Goal: Task Accomplishment & Management: Use online tool/utility

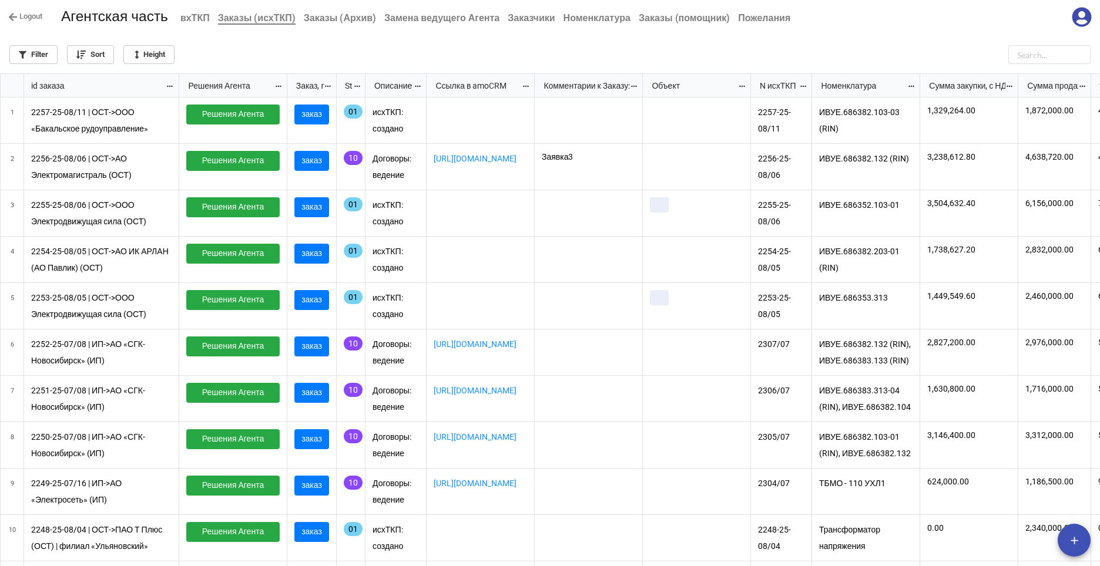
scroll to position [486, 1093]
click at [1080, 19] on icon at bounding box center [1081, 16] width 19 height 19
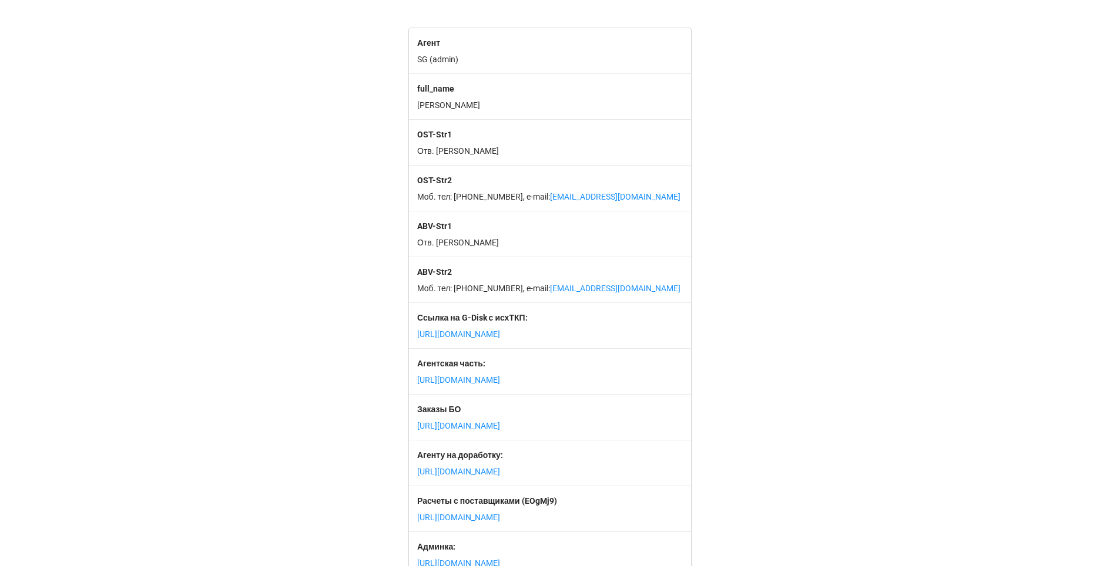
click at [483, 432] on p "https://app.miniextensions.com/user-portal-grid/nDKGPSnIiRpD3kow7ihW" at bounding box center [550, 426] width 266 height 12
click at [485, 431] on link "https://app.miniextensions.com/user-portal-grid/nDKGPSnIiRpD3kow7ihW" at bounding box center [458, 425] width 83 height 9
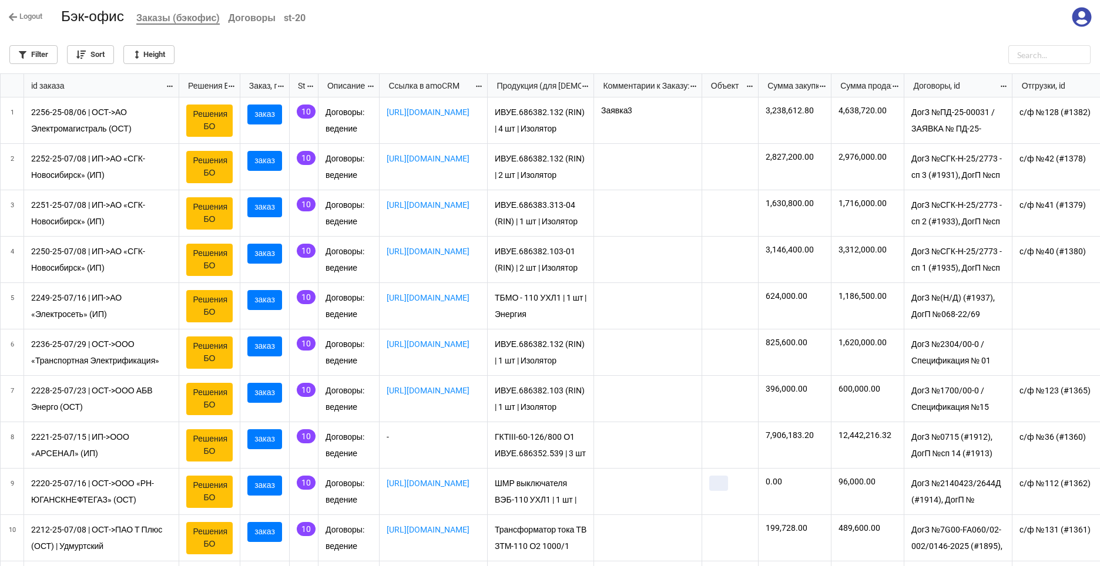
scroll to position [486, 1093]
click at [265, 394] on link "заказ" at bounding box center [264, 393] width 35 height 20
click at [207, 398] on link "Решения БО" at bounding box center [209, 399] width 46 height 32
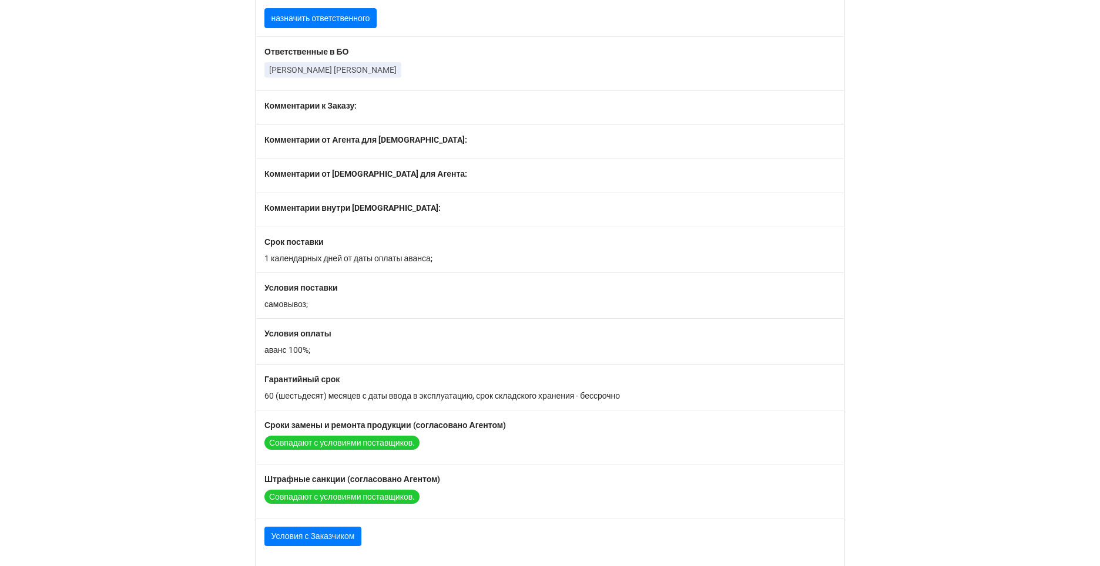
scroll to position [1296, 0]
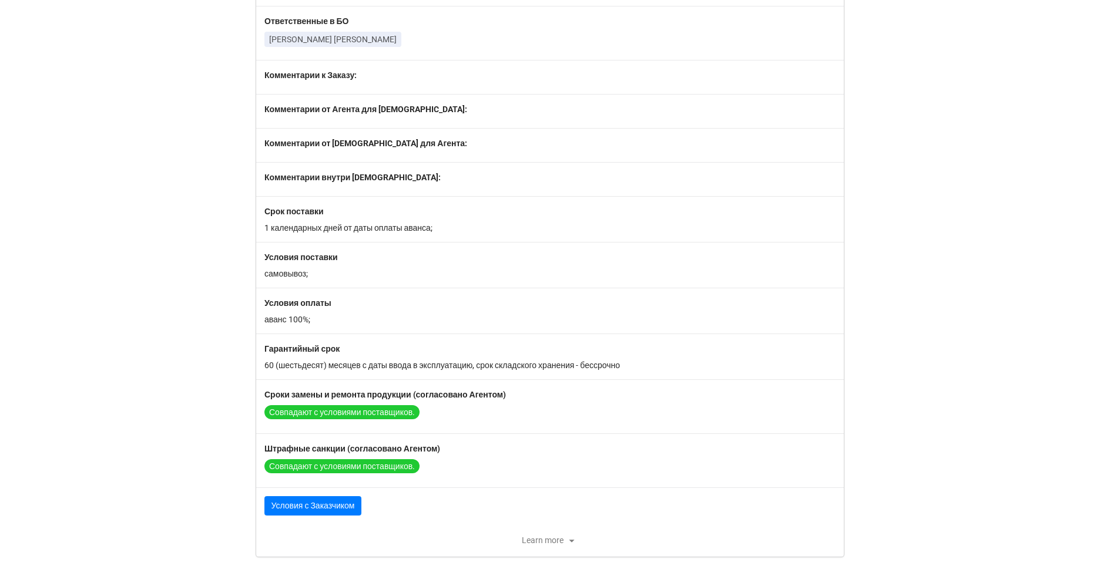
click at [564, 541] on icon at bounding box center [571, 540] width 14 height 14
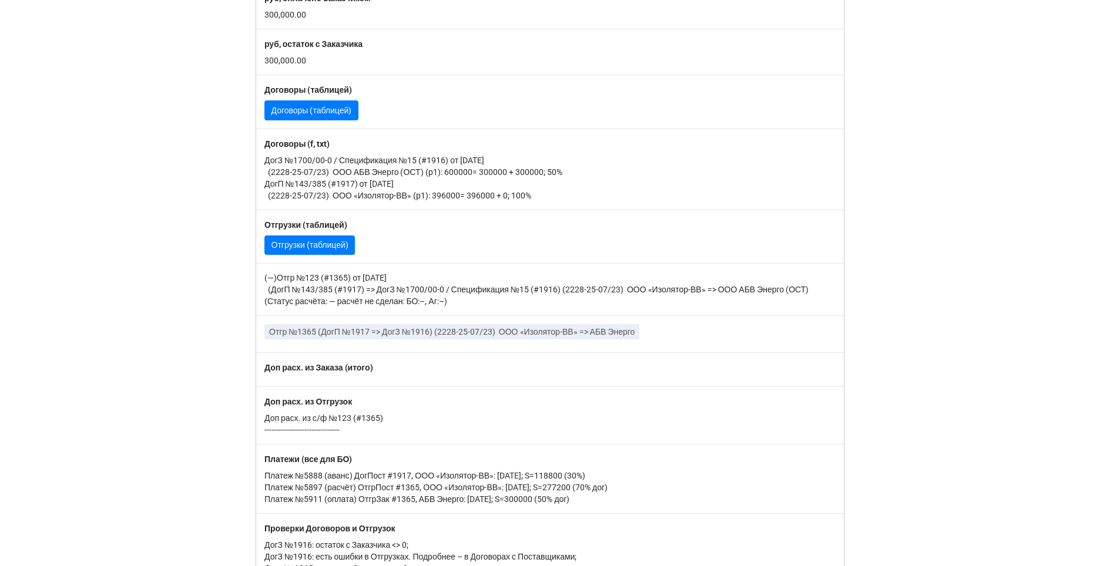
scroll to position [527, 0]
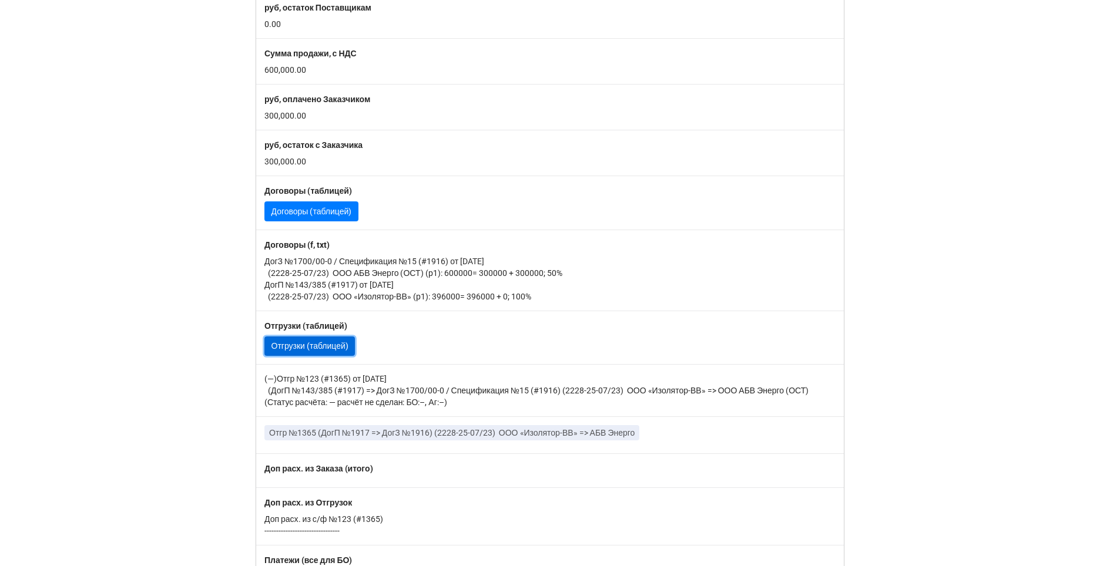
click at [292, 345] on link "Отгрузки (таблицей)" at bounding box center [309, 347] width 90 height 20
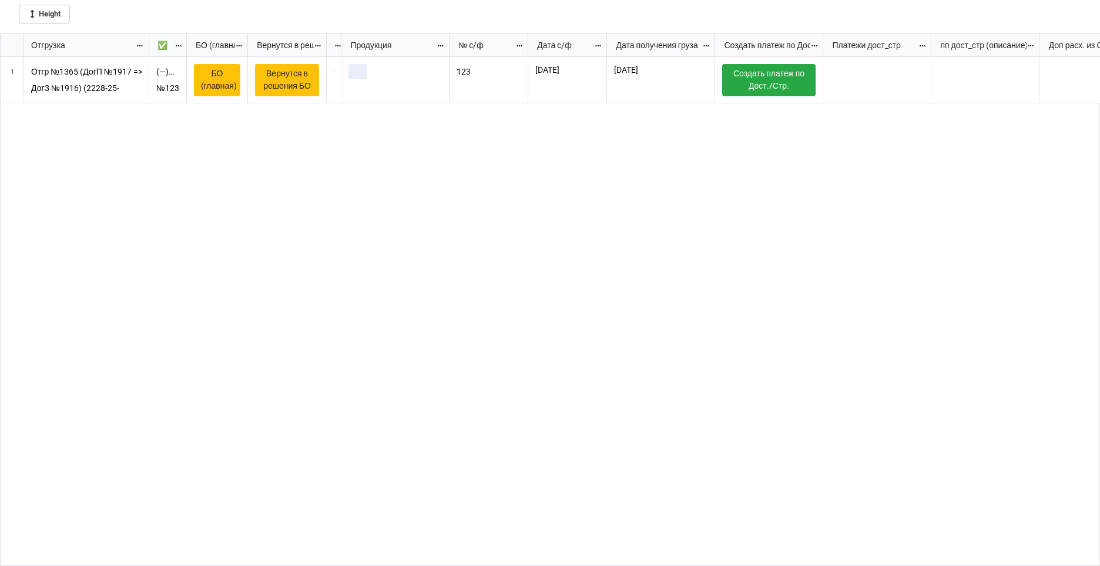
scroll to position [526, 1093]
click at [11, 73] on icon "grid" at bounding box center [12, 72] width 16 height 16
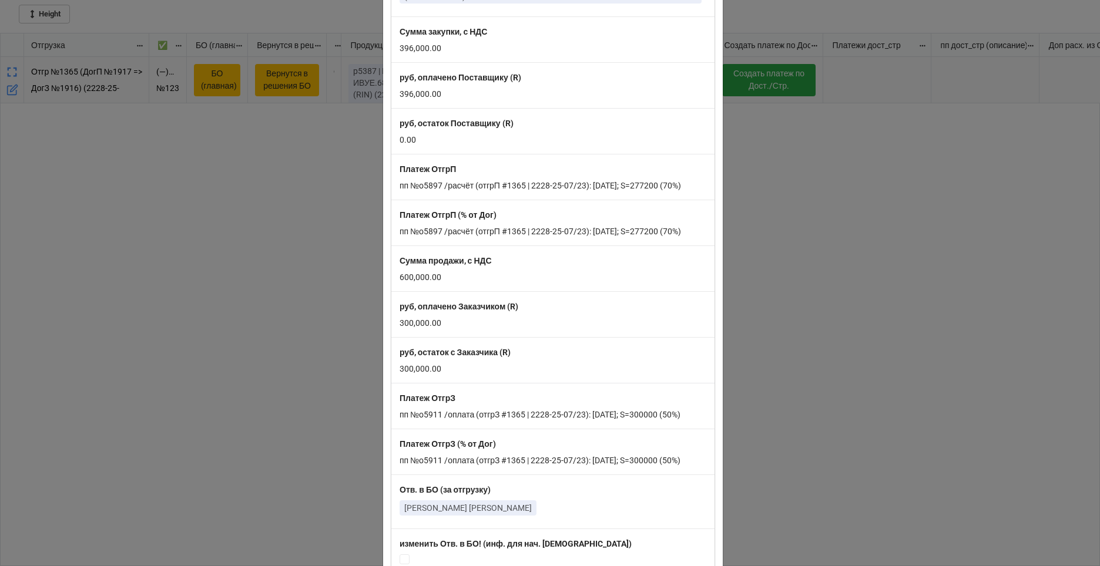
scroll to position [1116, 0]
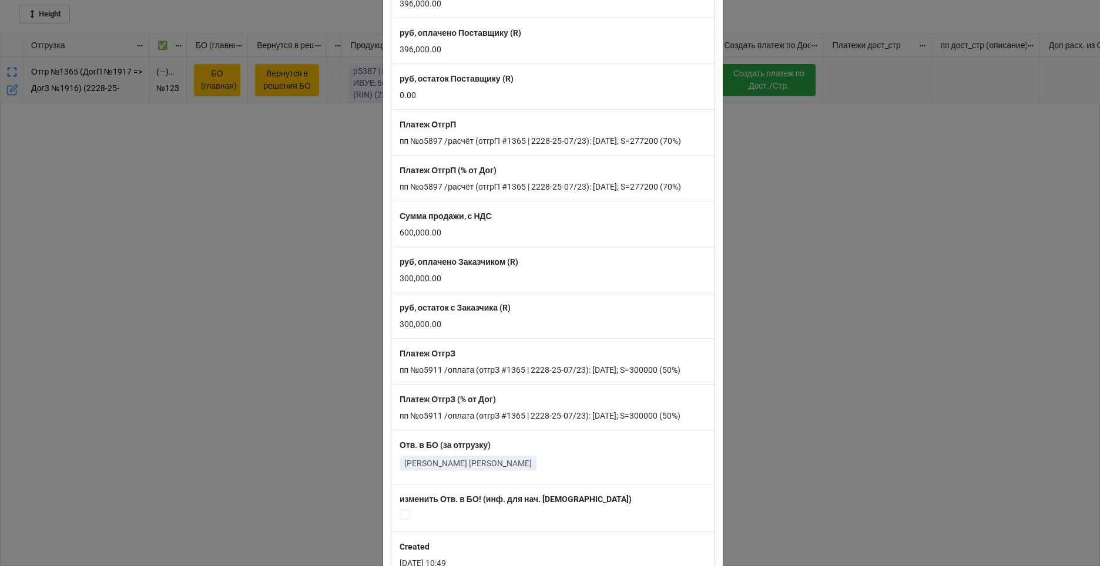
click at [600, 305] on label "руб, остаток с Заказчика (R)" at bounding box center [552, 307] width 307 height 13
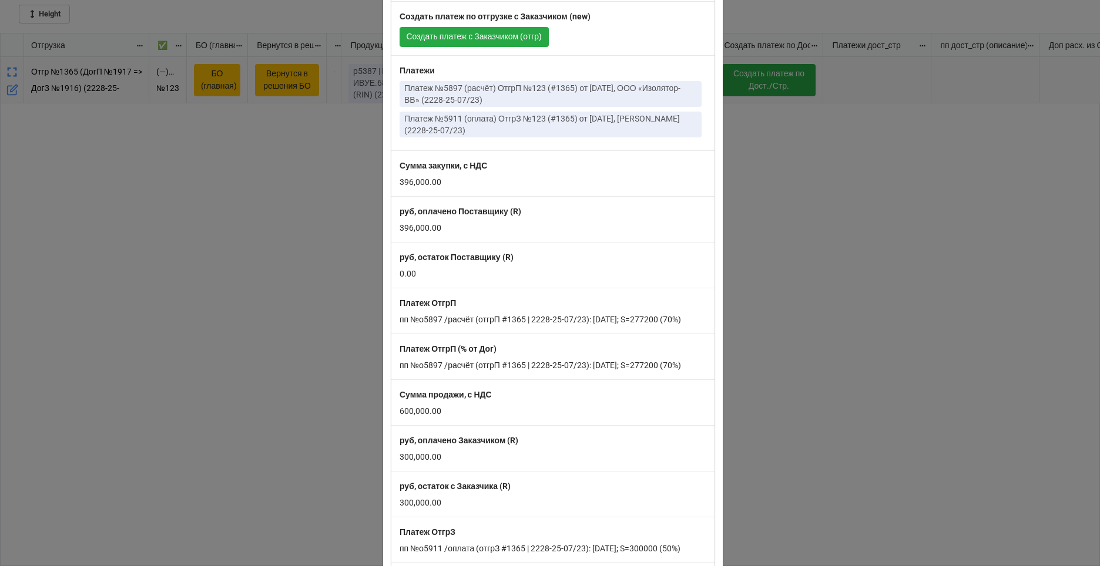
scroll to position [785, 0]
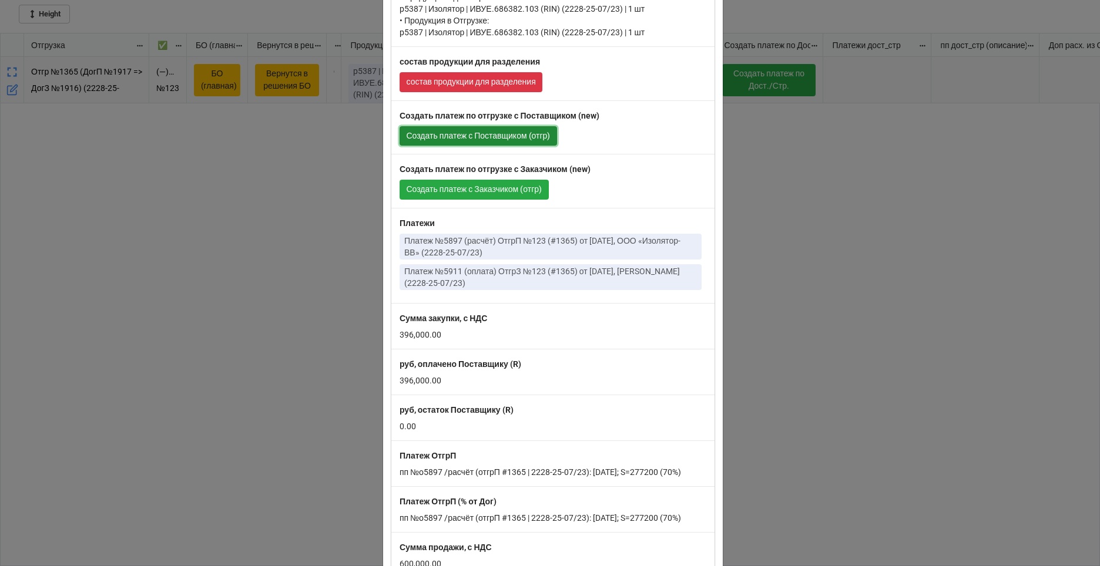
click at [463, 136] on link "Создать платеж с Поставщиком (отгр)" at bounding box center [477, 136] width 157 height 20
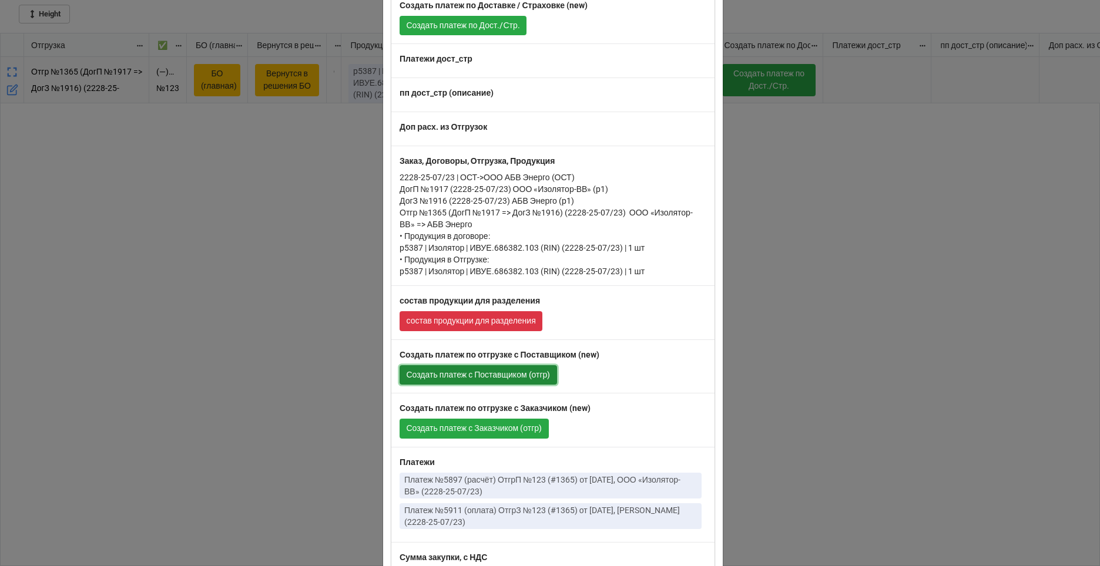
scroll to position [550, 0]
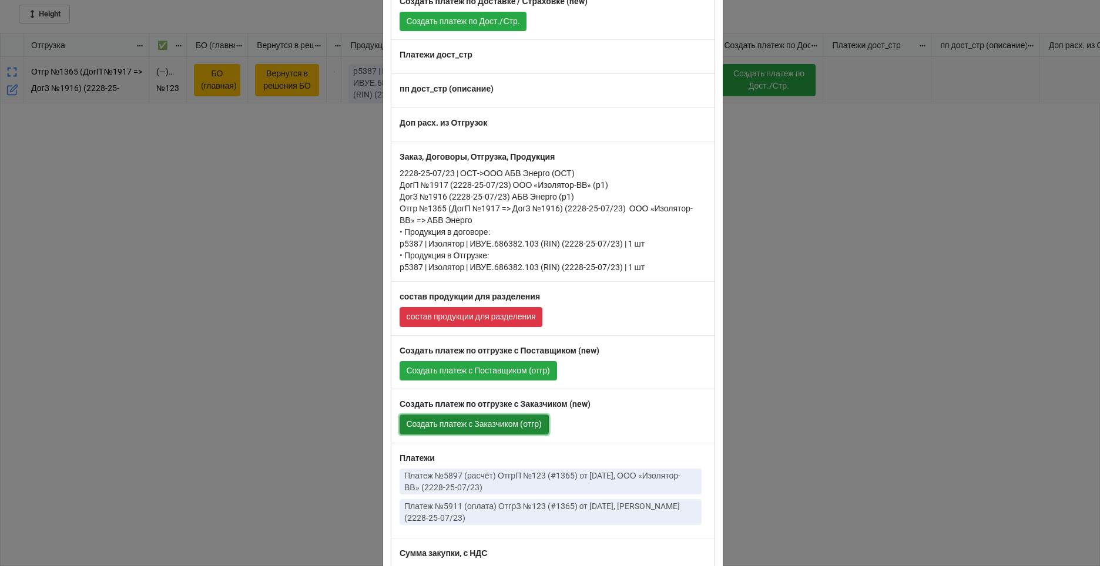
click at [503, 426] on link "Создать платеж с Заказчиком (отгр)" at bounding box center [473, 425] width 149 height 20
click at [931, 325] on div "× Close Отгрузка Отгр №1365 (ДогП №1917 => ДогЗ №1916) (2228-25-07/23) ООО «Изо…" at bounding box center [550, 283] width 1100 height 566
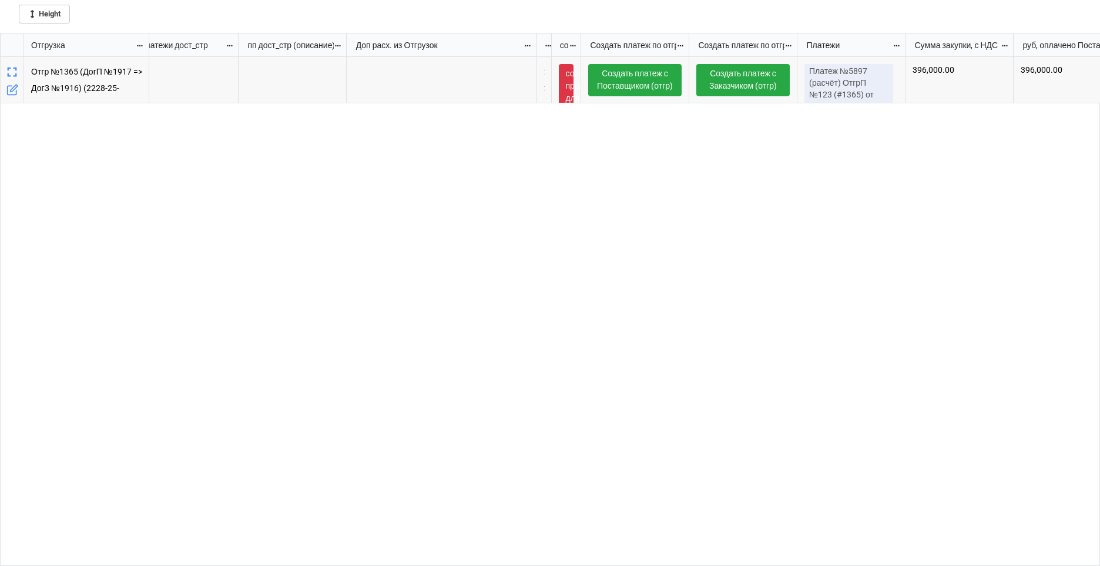
scroll to position [0, 711]
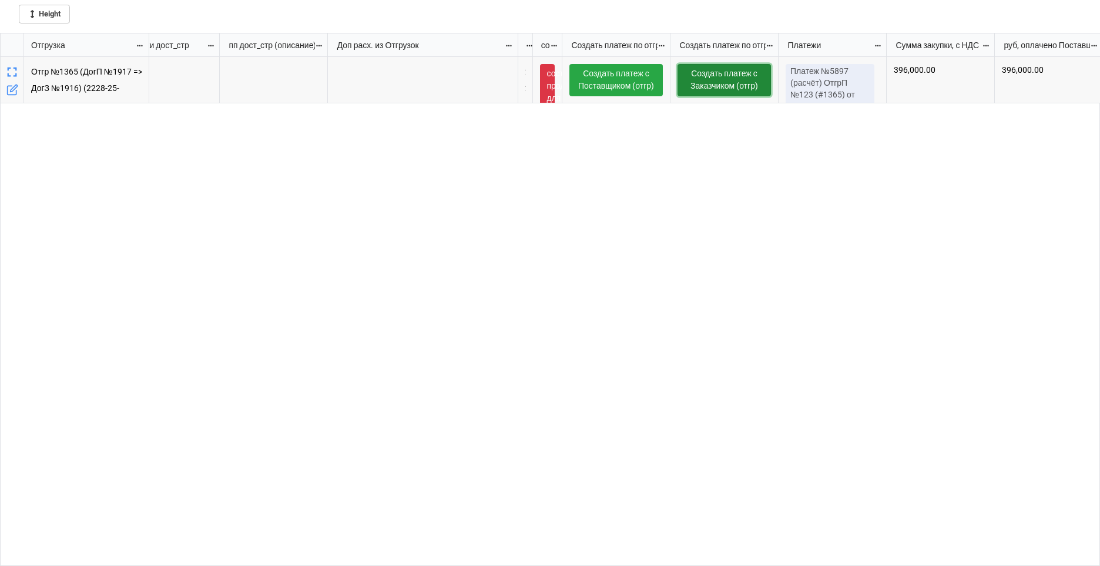
click at [724, 82] on link "Создать платеж с Заказчиком (отгр)" at bounding box center [723, 80] width 93 height 32
